Goal: Check status: Check status

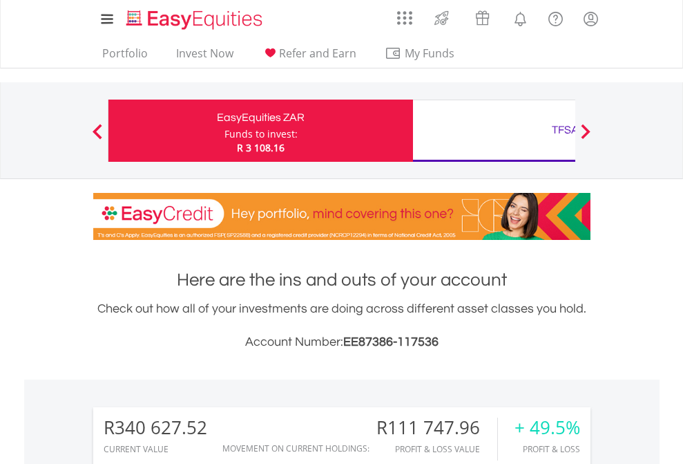
scroll to position [133, 217]
click at [225, 131] on div "Funds to invest:" at bounding box center [261, 134] width 73 height 14
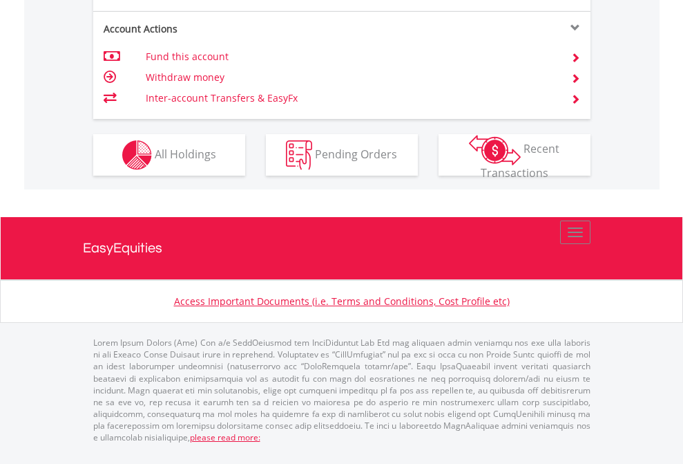
scroll to position [1407, 0]
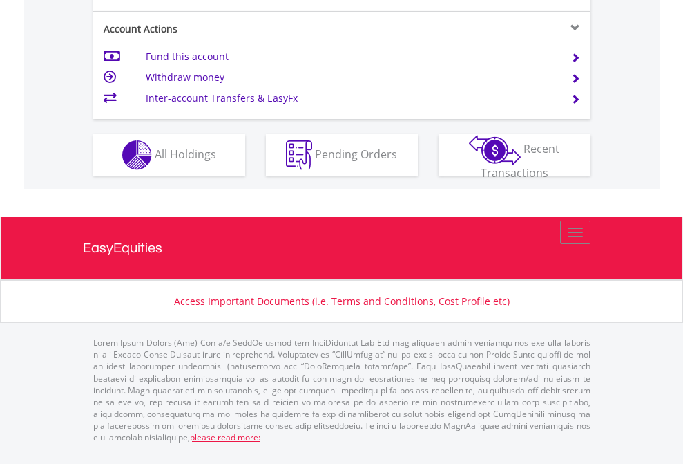
scroll to position [1407, 0]
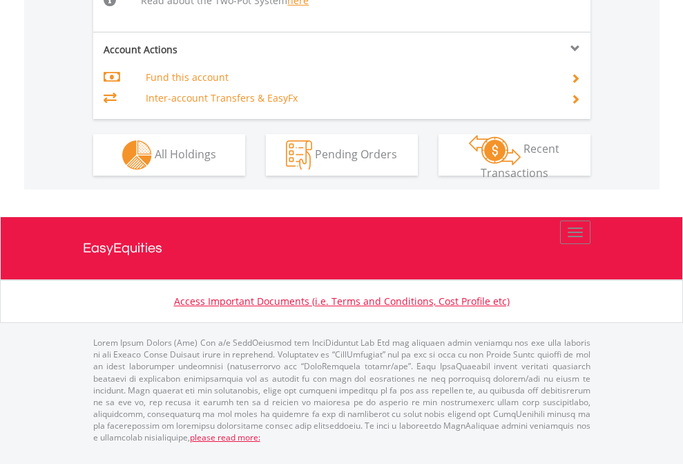
scroll to position [1460, 0]
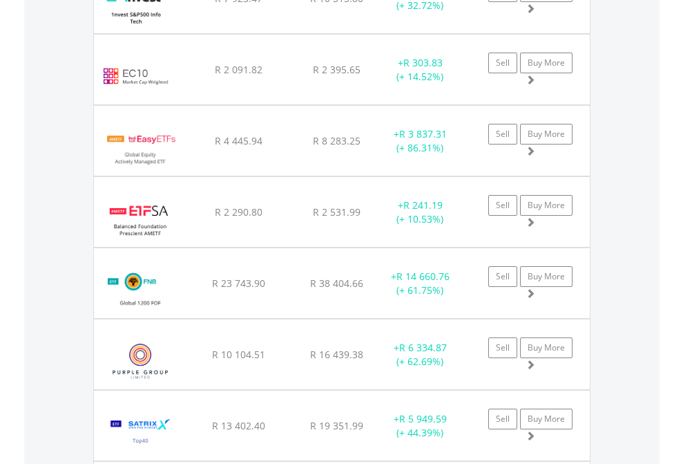
scroll to position [133, 217]
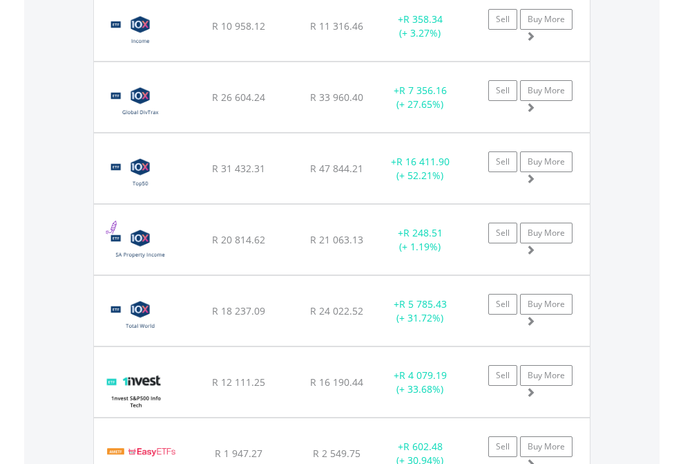
scroll to position [133, 217]
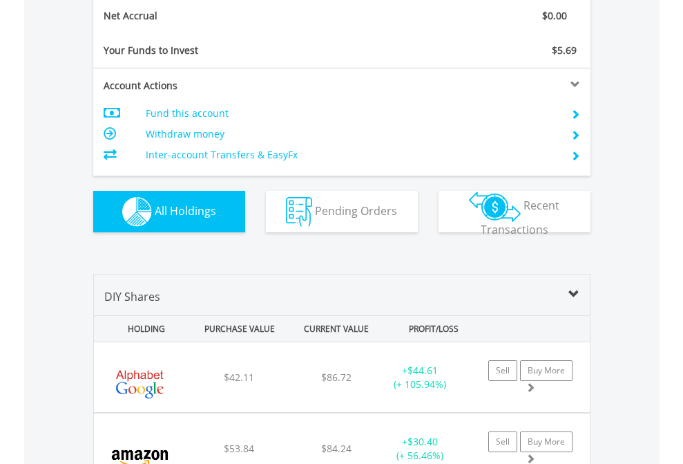
scroll to position [1564, 0]
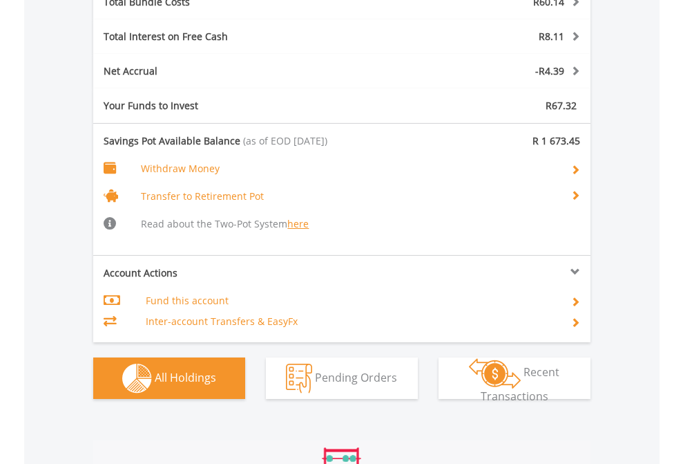
scroll to position [1700, 0]
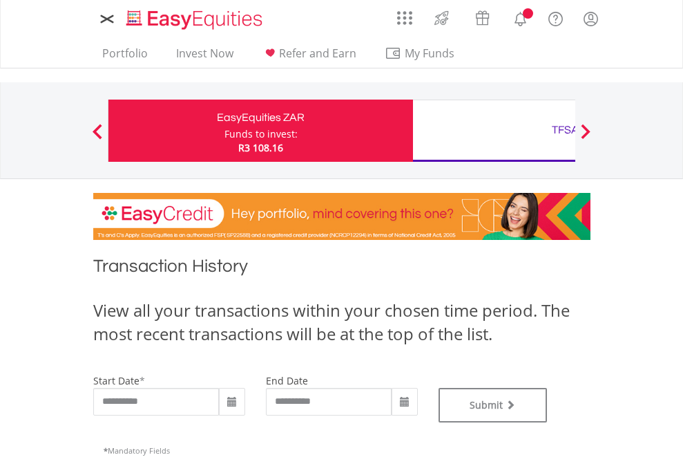
type input "**********"
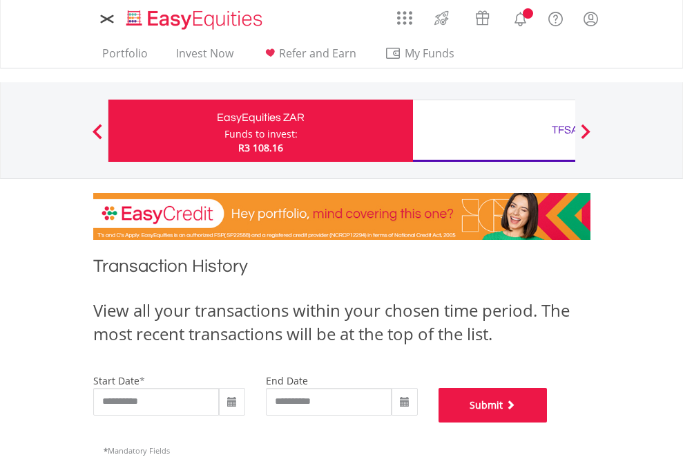
click at [548, 422] on button "Submit" at bounding box center [493, 405] width 109 height 35
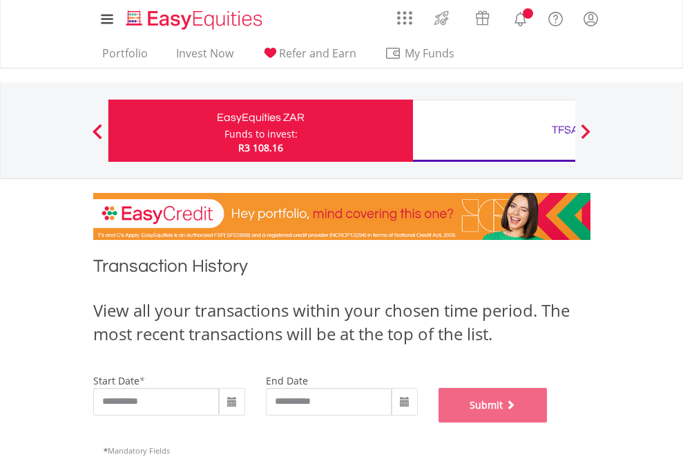
scroll to position [560, 0]
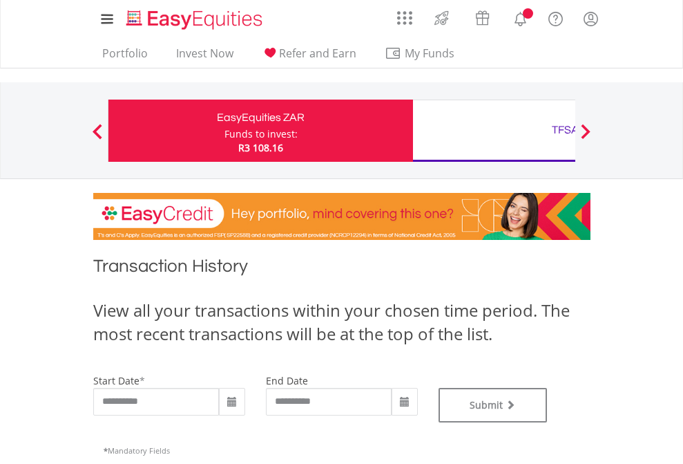
click at [494, 131] on div "TFSA" at bounding box center [565, 129] width 288 height 19
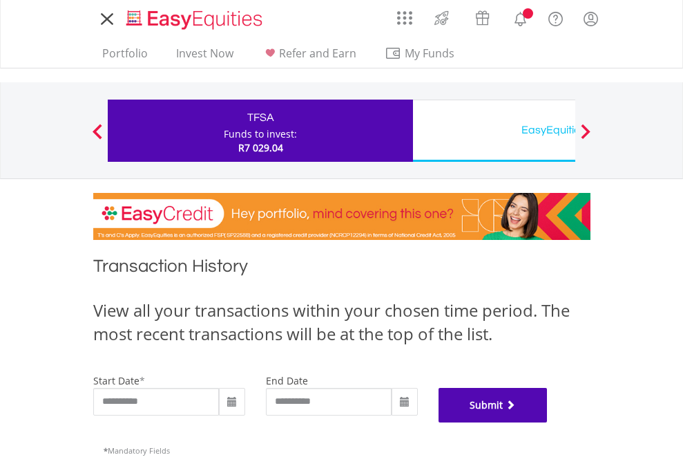
click at [548, 422] on button "Submit" at bounding box center [493, 405] width 109 height 35
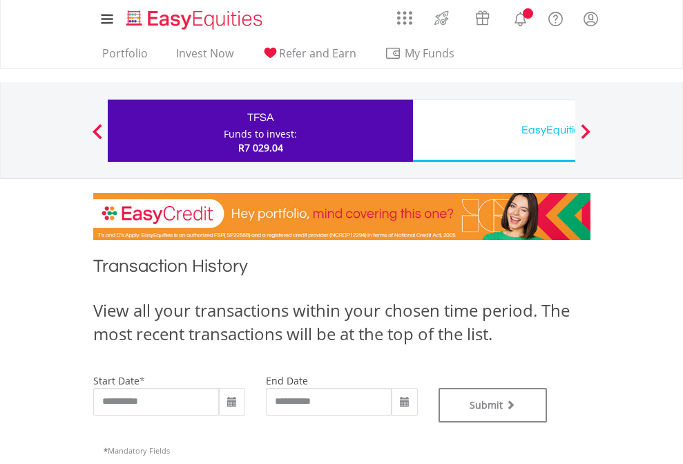
click at [494, 131] on div "EasyEquities USD" at bounding box center [565, 129] width 288 height 19
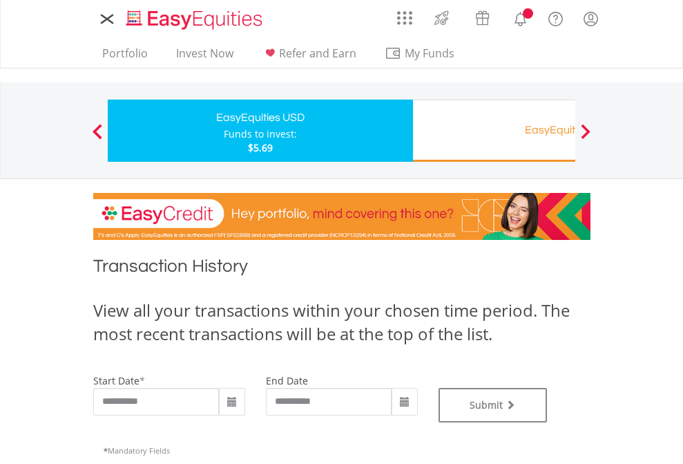
type input "**********"
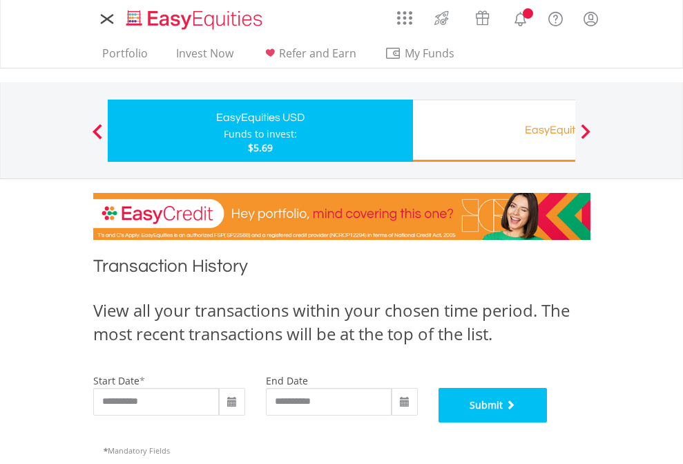
click at [548, 422] on button "Submit" at bounding box center [493, 405] width 109 height 35
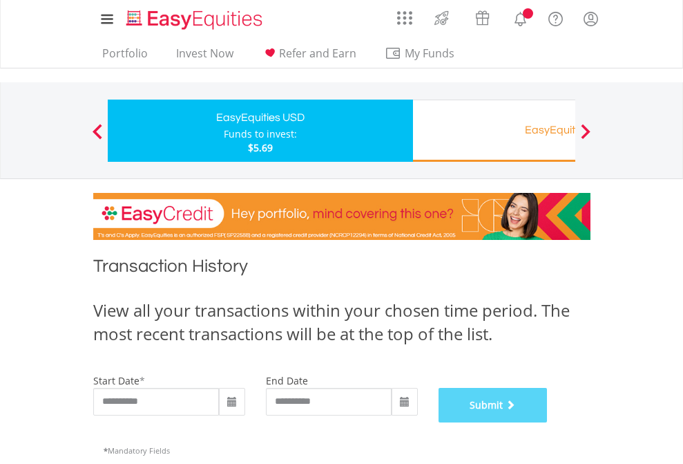
scroll to position [560, 0]
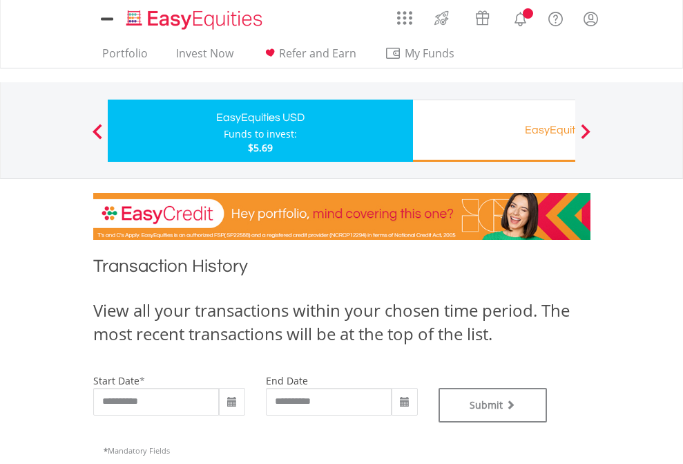
click at [494, 131] on div "EasyEquities RA" at bounding box center [565, 129] width 288 height 19
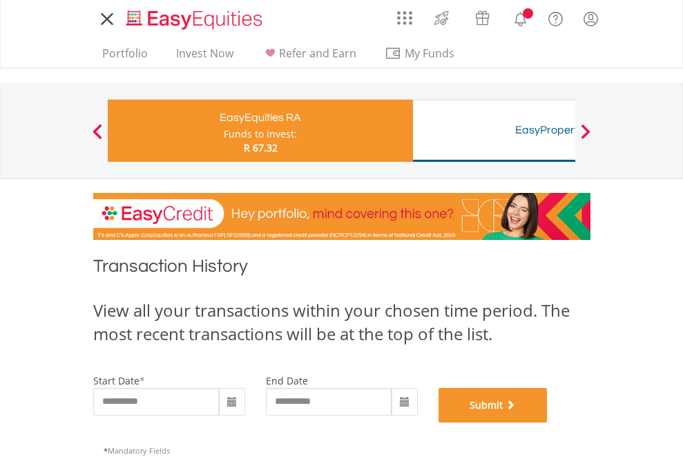
click at [548, 422] on button "Submit" at bounding box center [493, 405] width 109 height 35
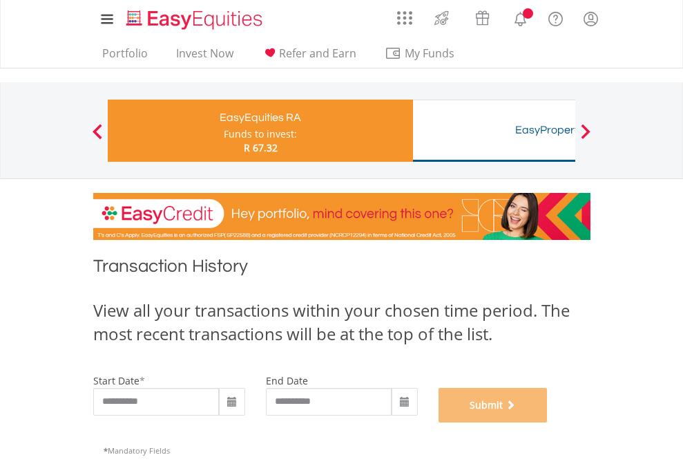
scroll to position [560, 0]
